Goal: Navigation & Orientation: Find specific page/section

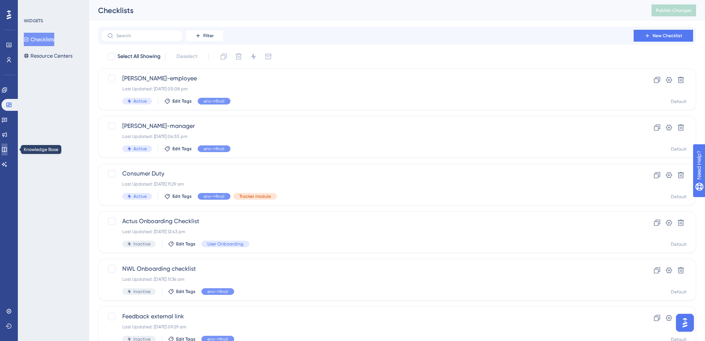
click at [7, 149] on icon at bounding box center [4, 150] width 6 height 6
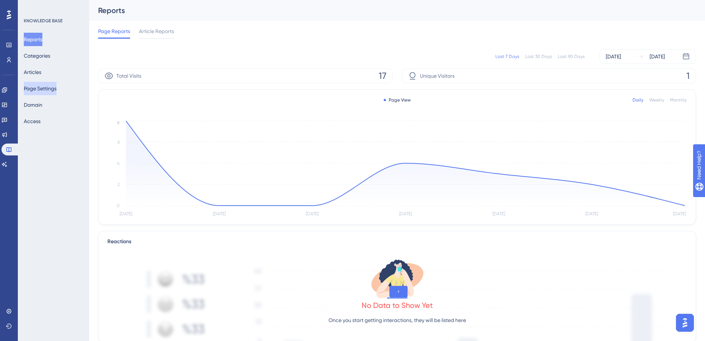
click at [46, 86] on button "Page Settings" at bounding box center [40, 88] width 33 height 13
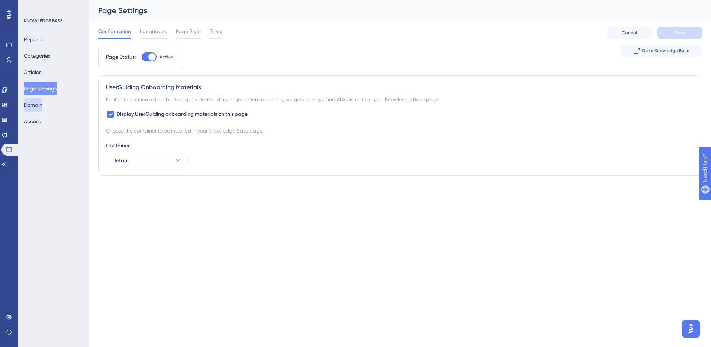
click at [42, 107] on button "Domain" at bounding box center [33, 104] width 19 height 13
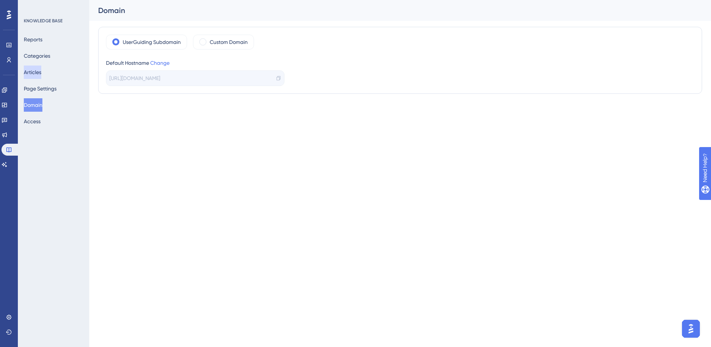
click at [30, 72] on button "Articles" at bounding box center [32, 71] width 17 height 13
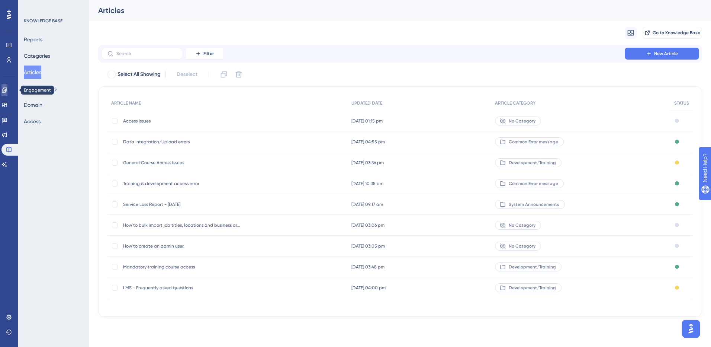
click at [7, 89] on icon at bounding box center [4, 90] width 6 height 6
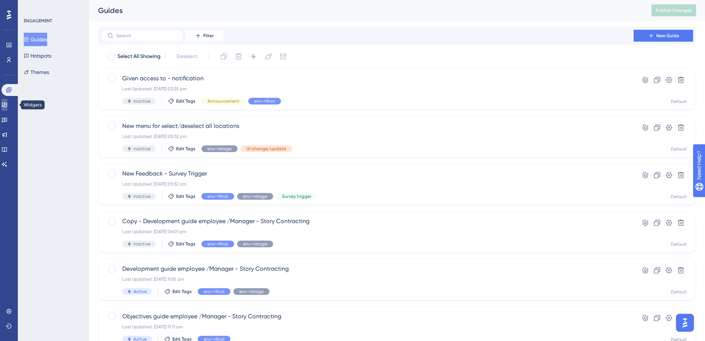
click at [7, 108] on link at bounding box center [4, 105] width 6 height 12
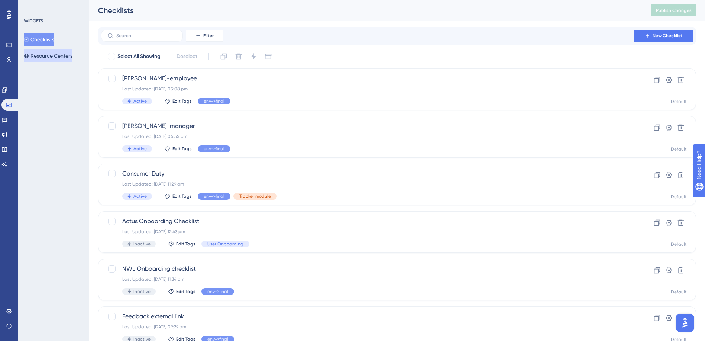
click at [54, 56] on button "Resource Centers" at bounding box center [48, 55] width 49 height 13
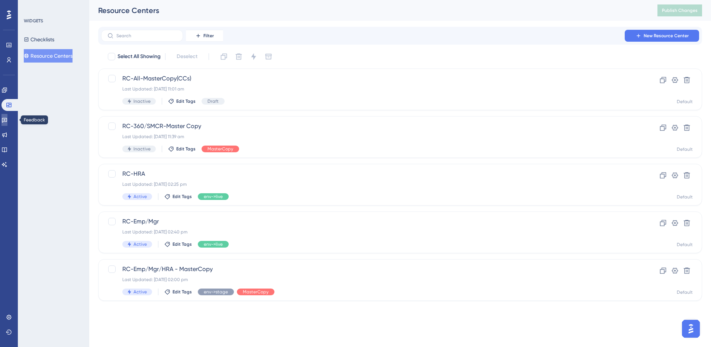
click at [7, 118] on icon at bounding box center [4, 120] width 5 height 5
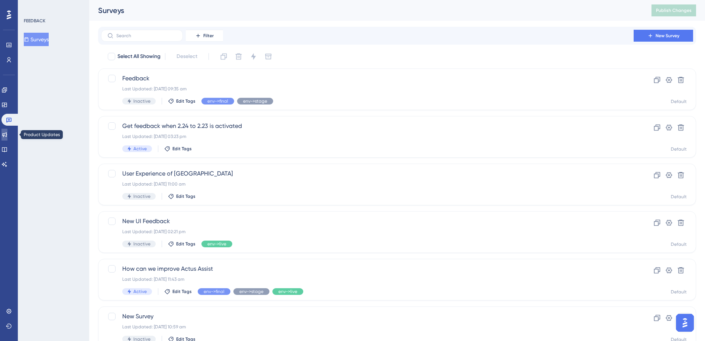
click at [6, 134] on icon at bounding box center [4, 135] width 6 height 6
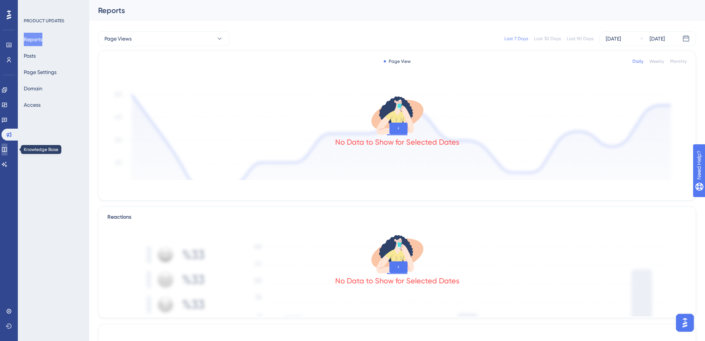
click at [6, 148] on icon at bounding box center [4, 150] width 6 height 6
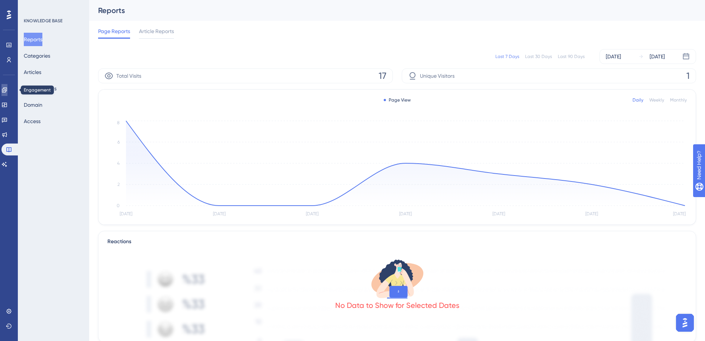
click at [7, 86] on link at bounding box center [4, 90] width 6 height 12
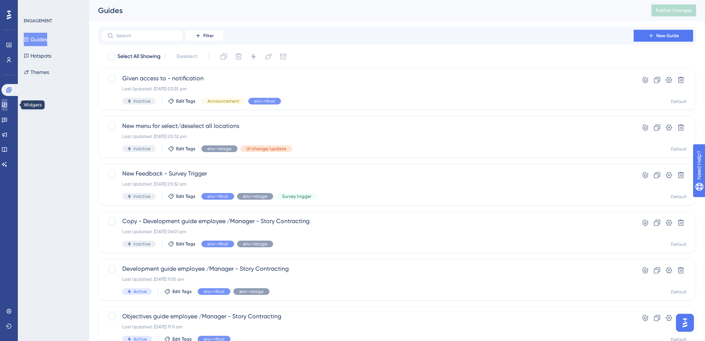
click at [7, 110] on link at bounding box center [4, 105] width 6 height 12
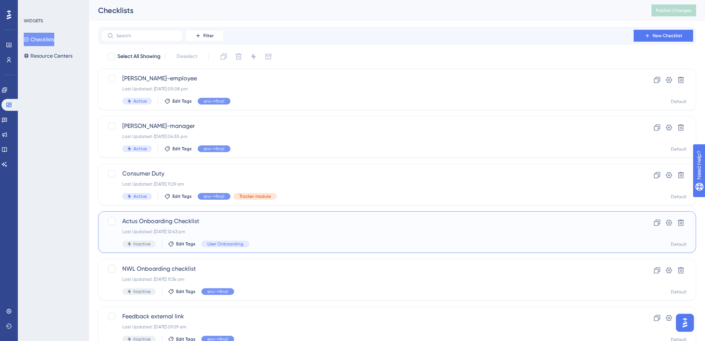
click at [156, 225] on span "Actus Onboarding Checklist" at bounding box center [367, 221] width 491 height 9
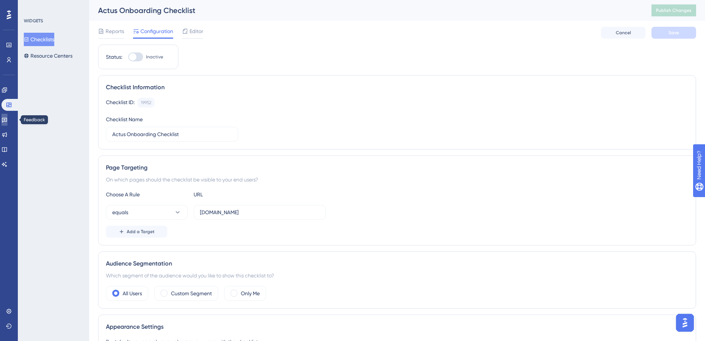
click at [7, 120] on icon at bounding box center [4, 120] width 6 height 6
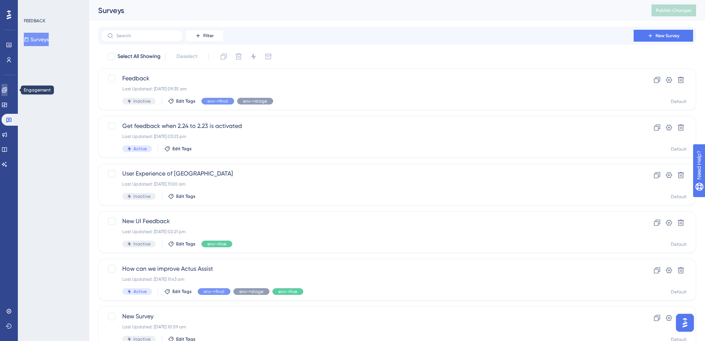
click at [7, 91] on icon at bounding box center [4, 89] width 5 height 5
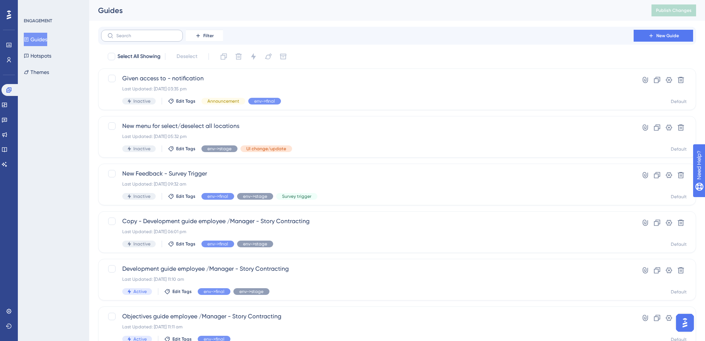
click at [116, 36] on label at bounding box center [142, 36] width 82 height 12
click at [116, 36] on input "text" at bounding box center [146, 35] width 60 height 5
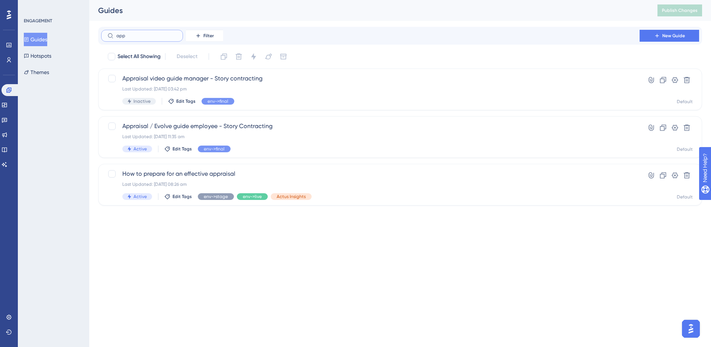
type input "app"
click at [158, 132] on div "Appraisal / Evolve guide employee - Story Contracting Last Updated: 13 Jun 2025…" at bounding box center [370, 137] width 496 height 30
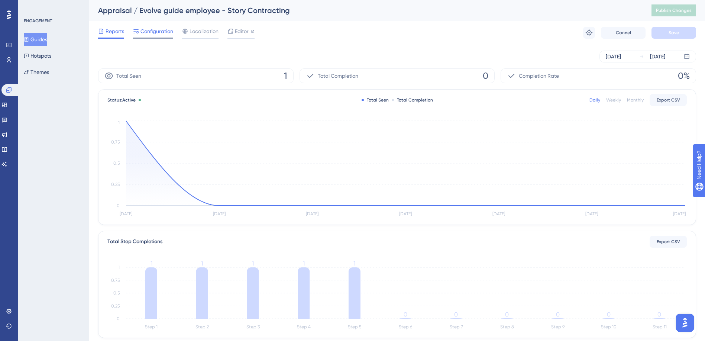
click at [158, 30] on span "Configuration" at bounding box center [157, 31] width 33 height 9
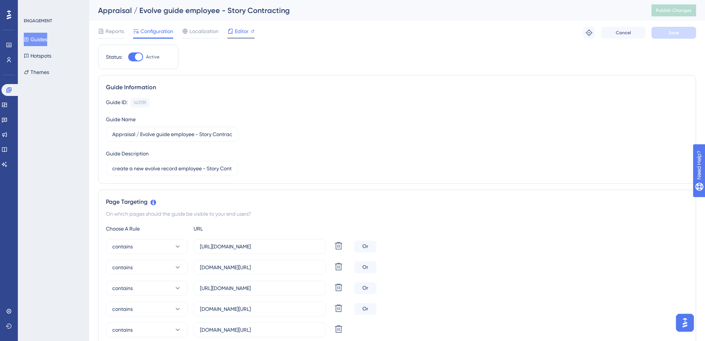
click at [239, 30] on span "Editor" at bounding box center [242, 31] width 14 height 9
